Goal: Task Accomplishment & Management: Use online tool/utility

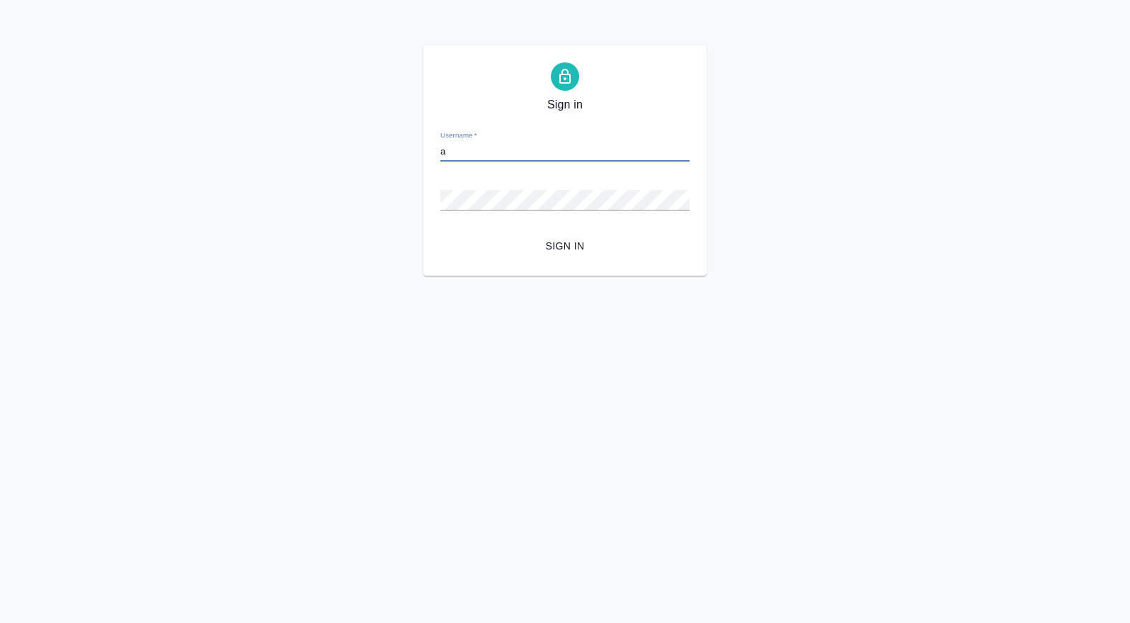
type input "a.plastinina@awatera.com"
click at [441, 233] on button "Sign in" at bounding box center [565, 246] width 249 height 26
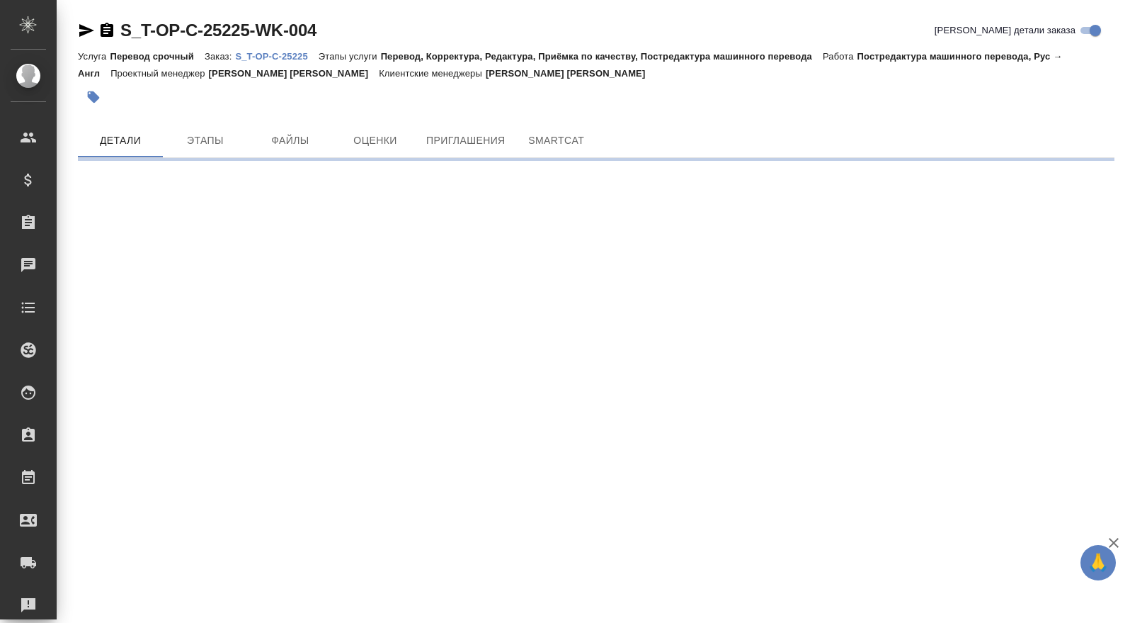
click at [290, 53] on p "S_T-OP-C-25225" at bounding box center [276, 56] width 83 height 11
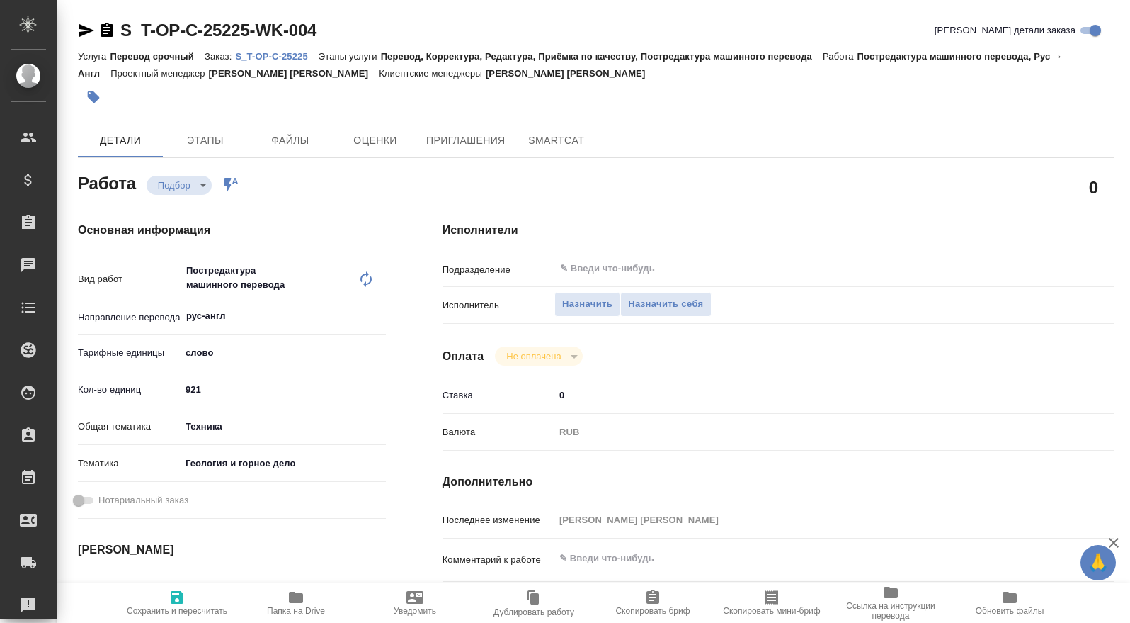
type textarea "x"
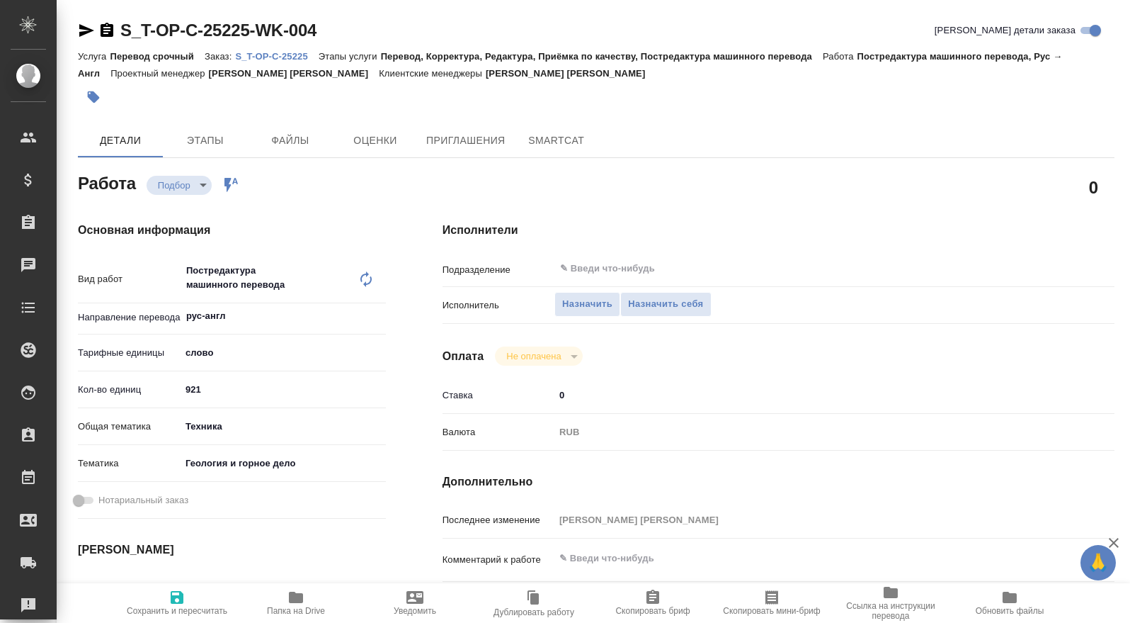
type textarea "x"
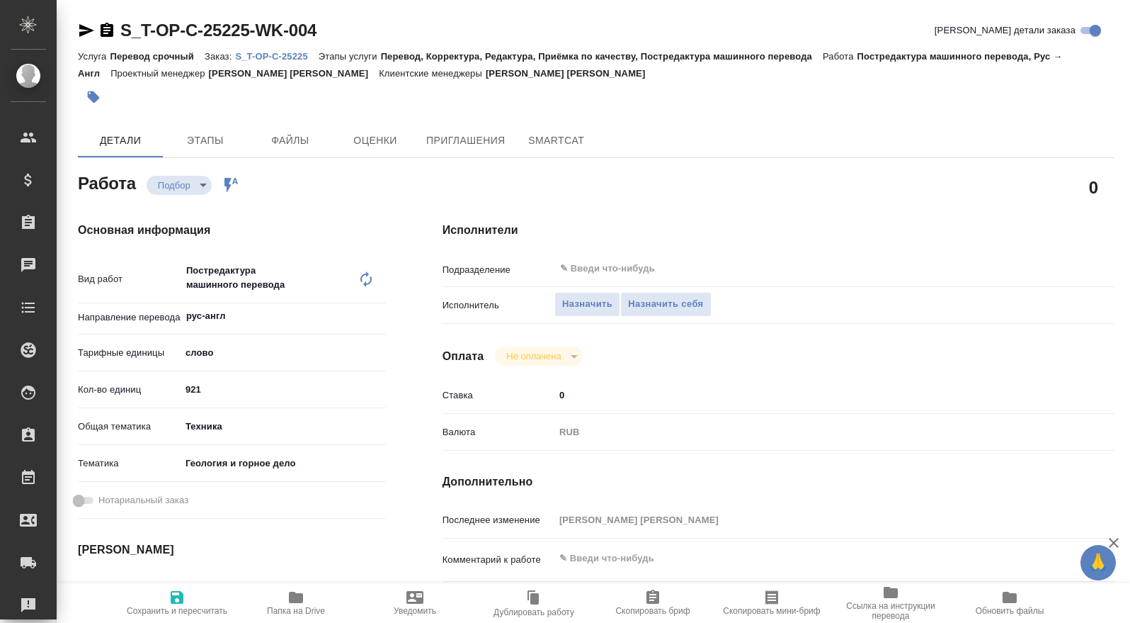
type textarea "x"
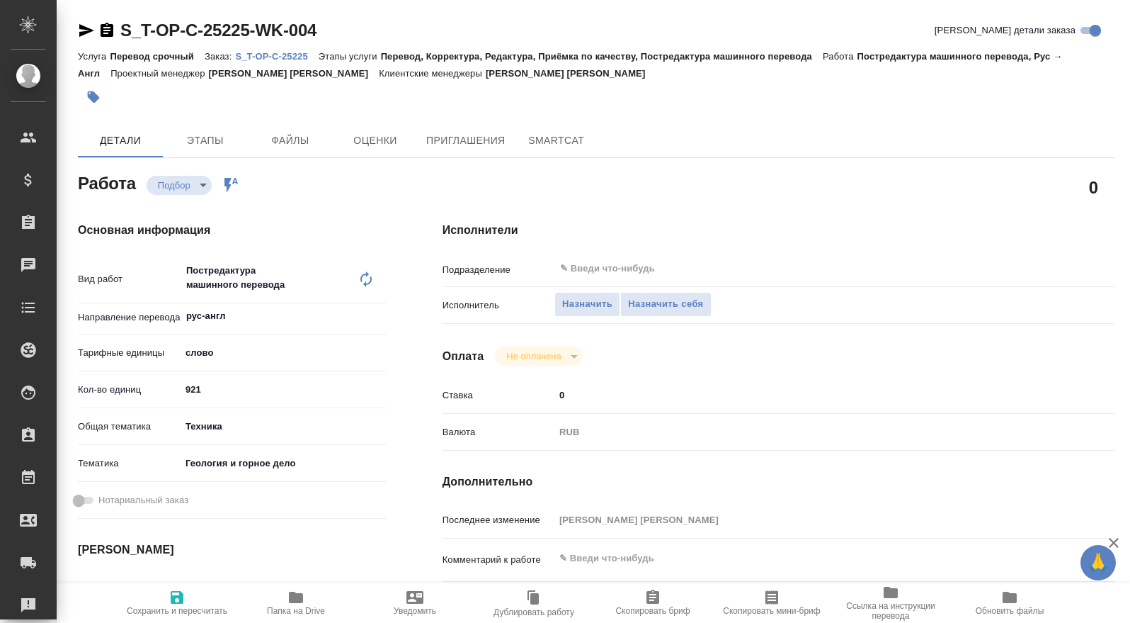
type textarea "x"
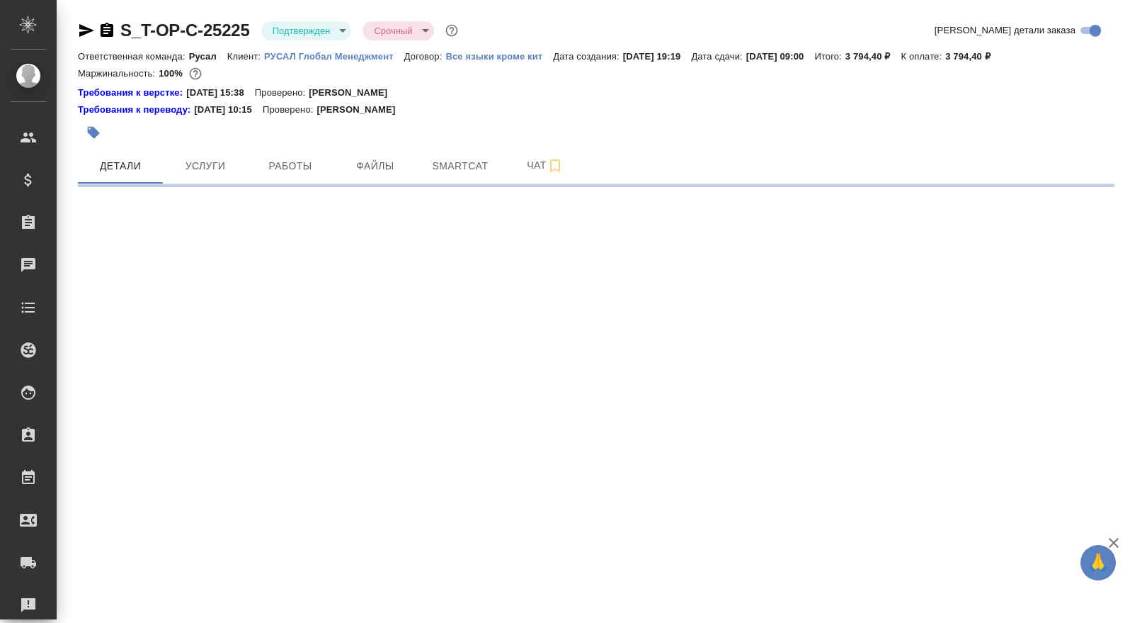
select select "RU"
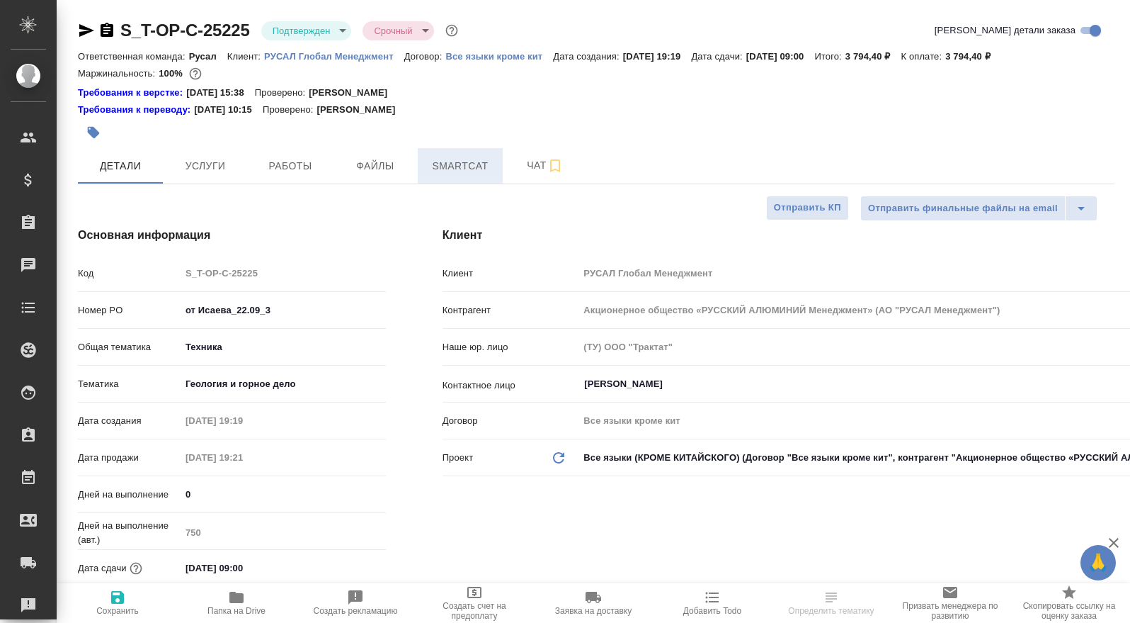
type textarea "x"
type input "[PERSON_NAME]"
click at [456, 170] on span "Smartcat" at bounding box center [460, 166] width 68 height 18
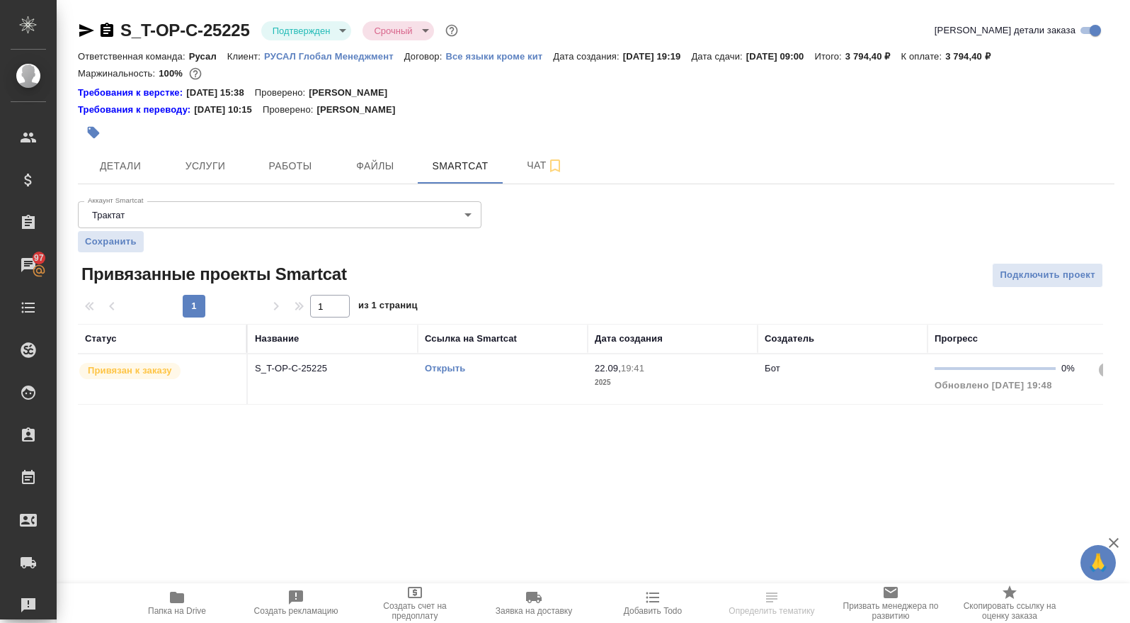
click at [438, 365] on link "Открыть" at bounding box center [445, 368] width 40 height 11
